Goal: Check status: Check status

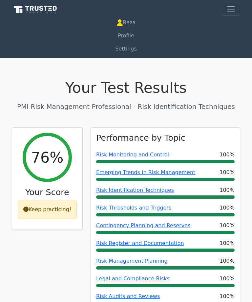
click at [146, 37] on link "Profile" at bounding box center [126, 35] width 228 height 13
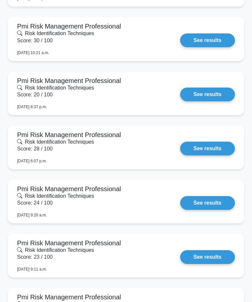
scroll to position [694, 0]
click at [227, 37] on link "See results" at bounding box center [207, 40] width 55 height 14
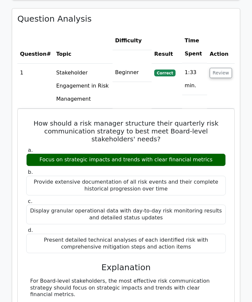
click at [228, 68] on button "Review" at bounding box center [220, 73] width 22 height 10
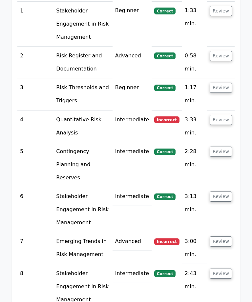
click at [231, 115] on button "Review" at bounding box center [220, 120] width 22 height 10
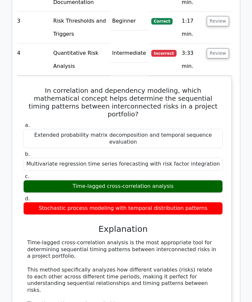
scroll to position [697, 0]
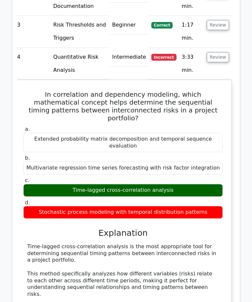
click at [226, 52] on button "Review" at bounding box center [217, 57] width 22 height 10
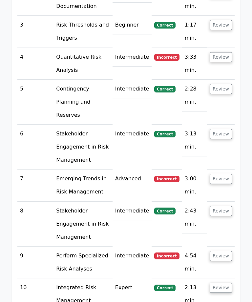
scroll to position [0, 0]
click at [228, 174] on button "Review" at bounding box center [220, 179] width 22 height 10
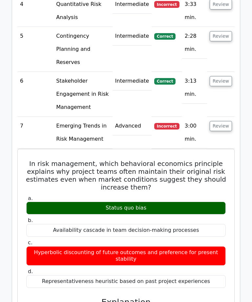
scroll to position [748, 0]
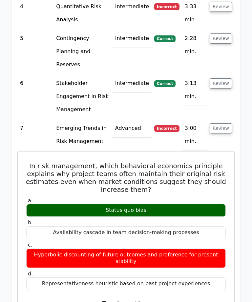
click at [228, 123] on button "Review" at bounding box center [220, 128] width 22 height 10
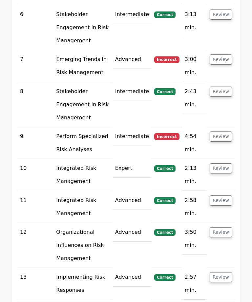
click at [226, 132] on button "Review" at bounding box center [220, 137] width 22 height 10
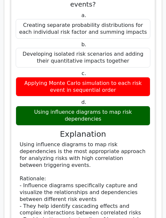
scroll to position [1179, 0]
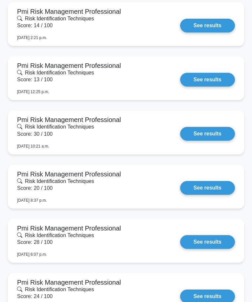
scroll to position [600, 0]
click at [218, 130] on link "See results" at bounding box center [207, 134] width 55 height 14
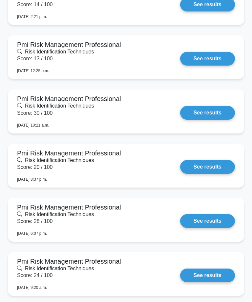
scroll to position [613, 0]
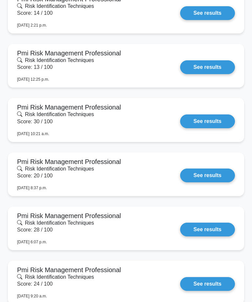
click at [211, 64] on link "See results" at bounding box center [207, 67] width 55 height 14
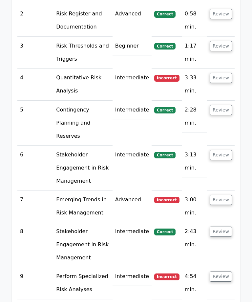
scroll to position [1060, 0]
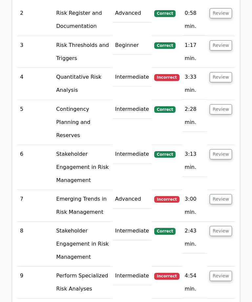
click at [230, 194] on button "Review" at bounding box center [220, 199] width 22 height 10
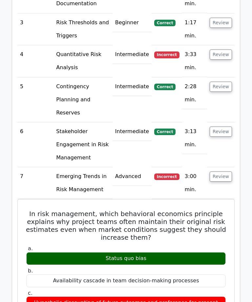
scroll to position [1083, 0]
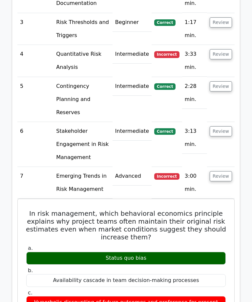
click at [223, 171] on button "Review" at bounding box center [220, 176] width 22 height 10
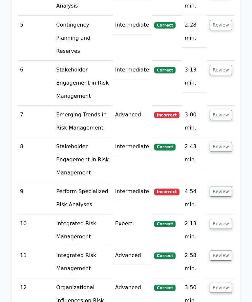
click at [227, 187] on button "Review" at bounding box center [220, 192] width 22 height 10
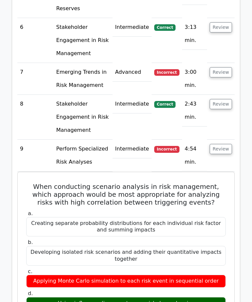
scroll to position [1184, 0]
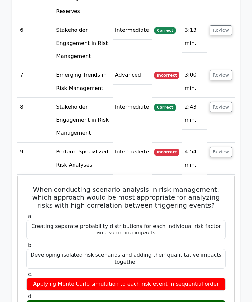
click at [216, 185] on h5 "When conducting scenario analysis in risk management, which approach would be m…" at bounding box center [126, 197] width 201 height 24
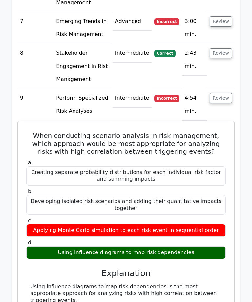
scroll to position [1237, 0]
click at [229, 93] on button "Review" at bounding box center [220, 98] width 22 height 10
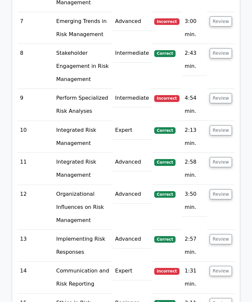
scroll to position [1237, 0]
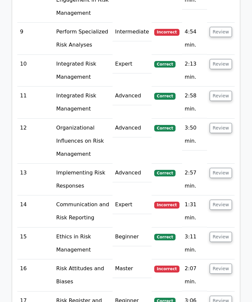
click at [225, 200] on button "Review" at bounding box center [220, 205] width 22 height 10
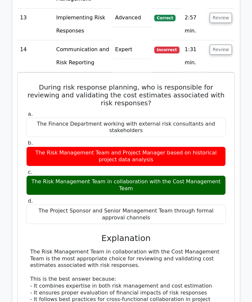
scroll to position [1459, 0]
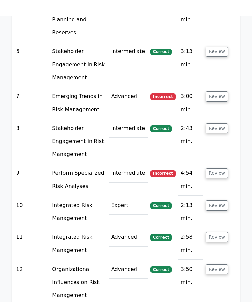
scroll to position [1162, 0]
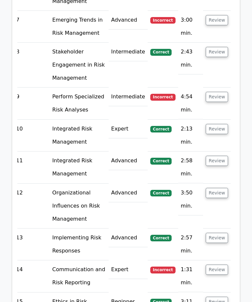
scroll to position [1240, 0]
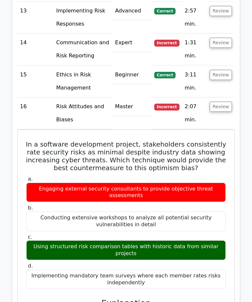
scroll to position [1465, 0]
click at [225, 102] on button "Review" at bounding box center [220, 107] width 22 height 10
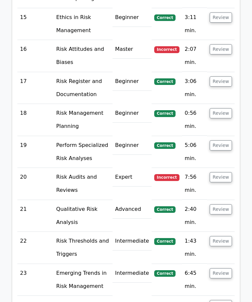
scroll to position [1523, 0]
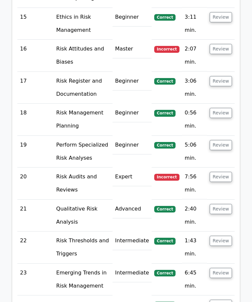
click at [227, 172] on button "Review" at bounding box center [220, 177] width 22 height 10
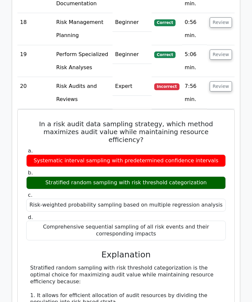
scroll to position [1613, 0]
click at [21, 169] on div "In a risk audit data sampling strategy, which method maximizes audit value whil…" at bounding box center [125, 282] width 211 height 340
click at [18, 152] on div "In a risk audit data sampling strategy, which method maximizes audit value whil…" at bounding box center [125, 282] width 217 height 346
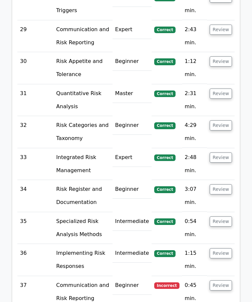
scroll to position [2331, 0]
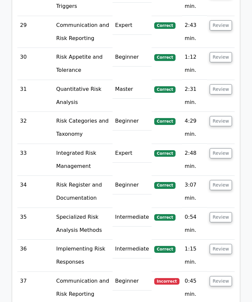
click at [222, 276] on button "Review" at bounding box center [220, 281] width 22 height 10
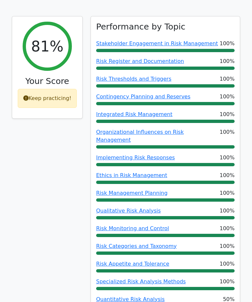
scroll to position [0, 0]
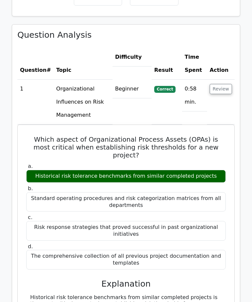
scroll to position [501, 0]
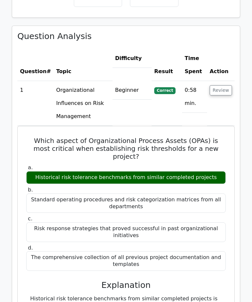
click at [227, 85] on button "Review" at bounding box center [220, 90] width 22 height 10
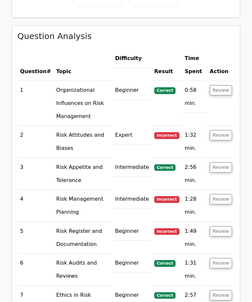
click at [224, 130] on button "Review" at bounding box center [220, 135] width 22 height 10
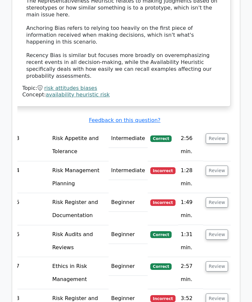
scroll to position [873, 0]
click at [225, 165] on button "Review" at bounding box center [216, 170] width 22 height 10
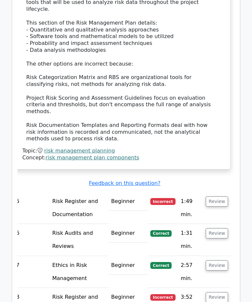
scroll to position [1233, 0]
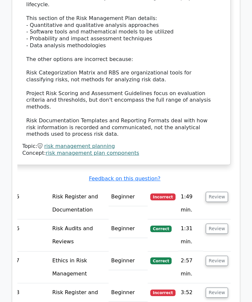
click at [226, 192] on button "Review" at bounding box center [216, 197] width 22 height 10
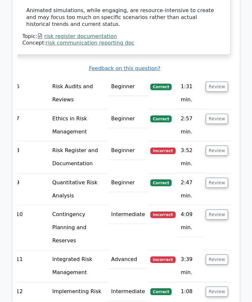
scroll to position [1751, 0]
click at [216, 141] on td "Review" at bounding box center [217, 157] width 28 height 32
click at [220, 145] on button "Review" at bounding box center [216, 150] width 22 height 10
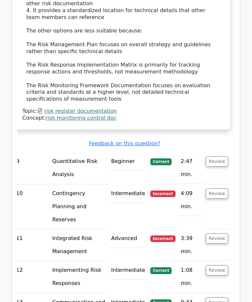
scroll to position [2156, 0]
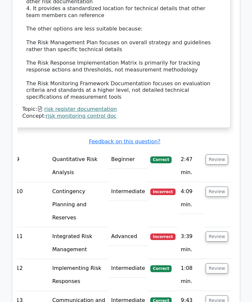
click at [222, 186] on button "Review" at bounding box center [216, 191] width 22 height 10
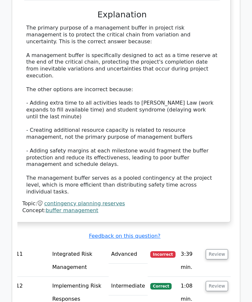
scroll to position [2509, 0]
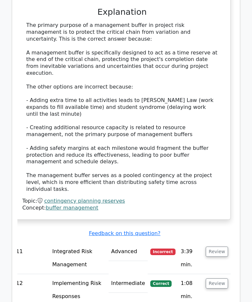
click at [222, 246] on button "Review" at bounding box center [216, 251] width 22 height 10
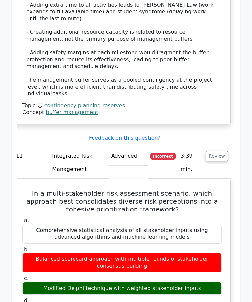
scroll to position [2604, 0]
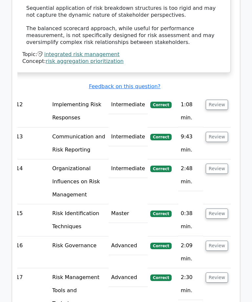
scroll to position [3064, 0]
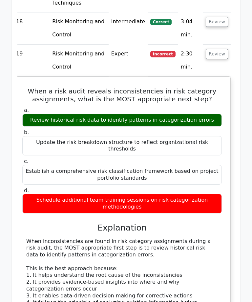
scroll to position [3363, 0]
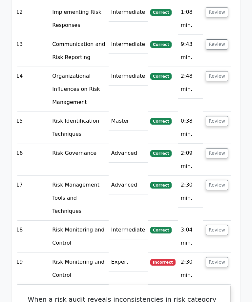
scroll to position [3154, 0]
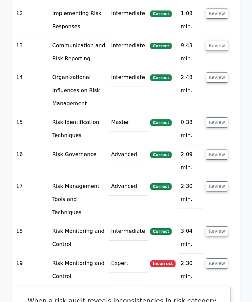
click at [226, 258] on button "Review" at bounding box center [216, 263] width 22 height 10
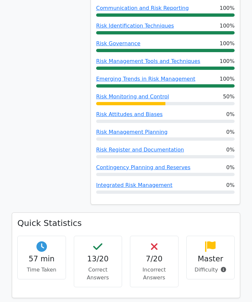
scroll to position [0, 0]
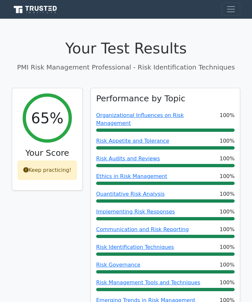
click at [237, 9] on button "Toggle navigation" at bounding box center [231, 9] width 18 height 13
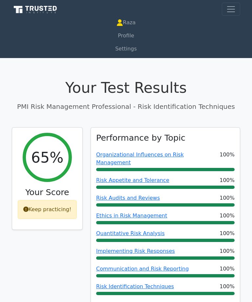
click at [146, 39] on link "Profile" at bounding box center [126, 35] width 228 height 13
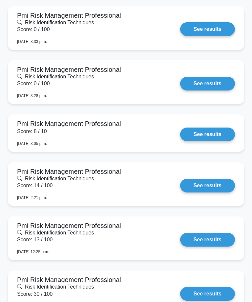
scroll to position [438, 0]
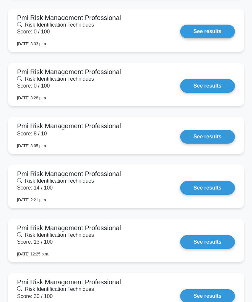
click at [212, 187] on link "See results" at bounding box center [207, 188] width 55 height 14
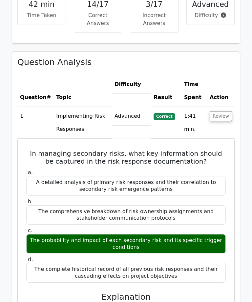
scroll to position [412, 0]
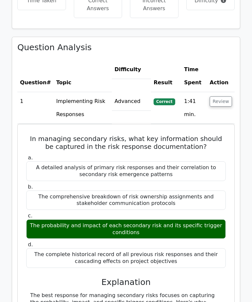
click at [227, 97] on button "Review" at bounding box center [220, 101] width 22 height 10
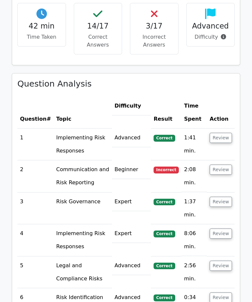
scroll to position [364, 0]
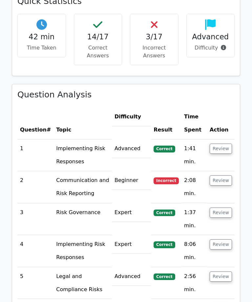
click at [237, 5] on div "Quick Statistics 42 min Time Taken 14/17 Correct Answers 3/17 Incorrect Answers…" at bounding box center [125, 33] width 227 height 85
click at [3, 119] on main "Your Test Results PMI Risk Management Professional - Risk Identification Techni…" at bounding box center [126, 206] width 252 height 1104
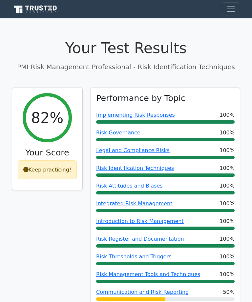
scroll to position [0, 0]
